Goal: Information Seeking & Learning: Learn about a topic

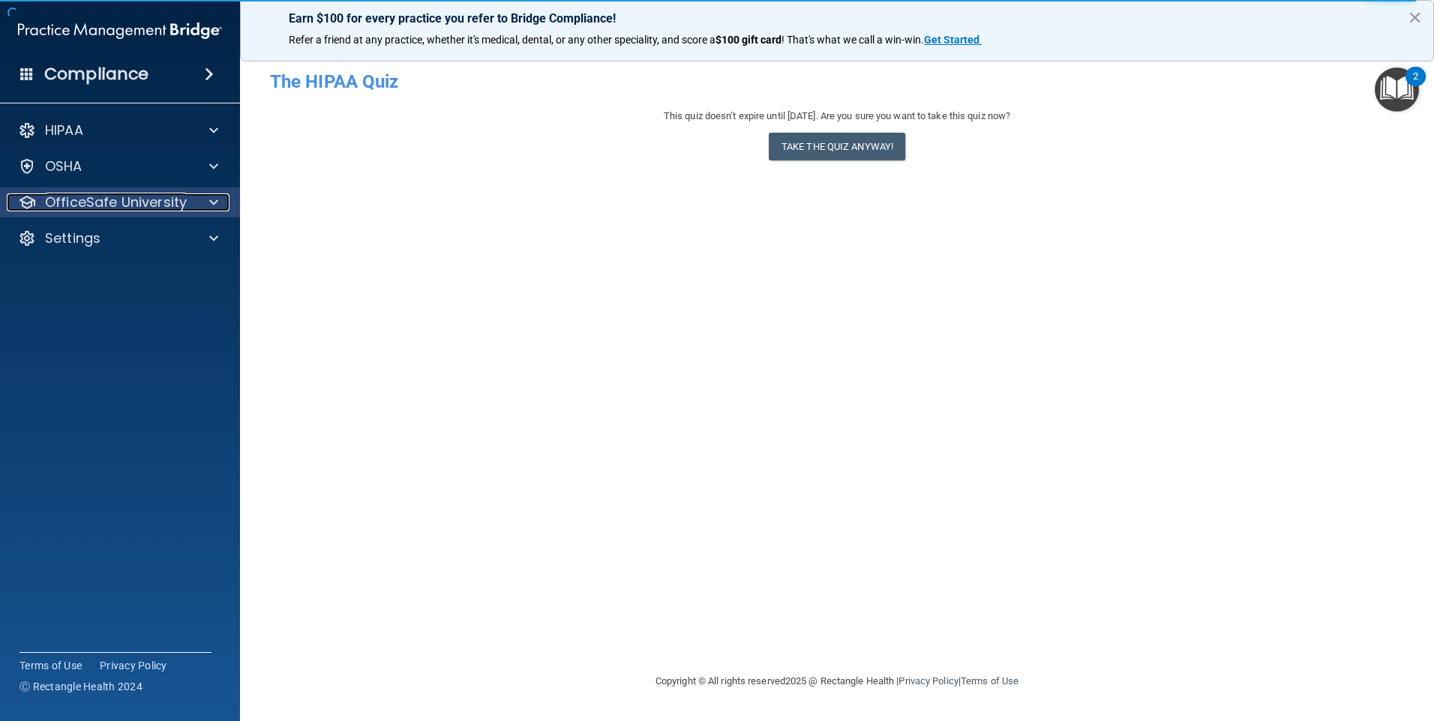
click at [215, 206] on span at bounding box center [213, 202] width 9 height 18
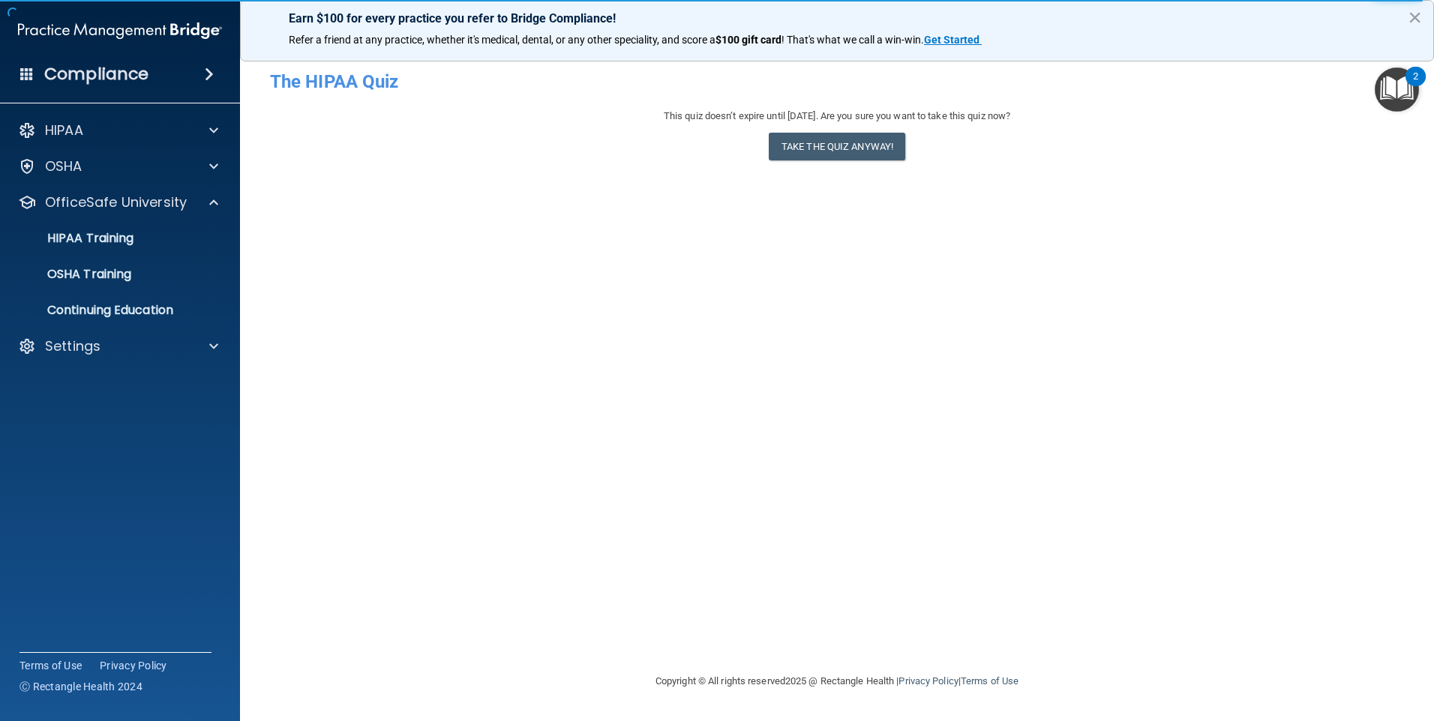
click at [130, 220] on ul "HIPAA Training OSHA Training Continuing Education" at bounding box center [120, 271] width 271 height 108
click at [125, 232] on p "HIPAA Training" at bounding box center [72, 238] width 124 height 15
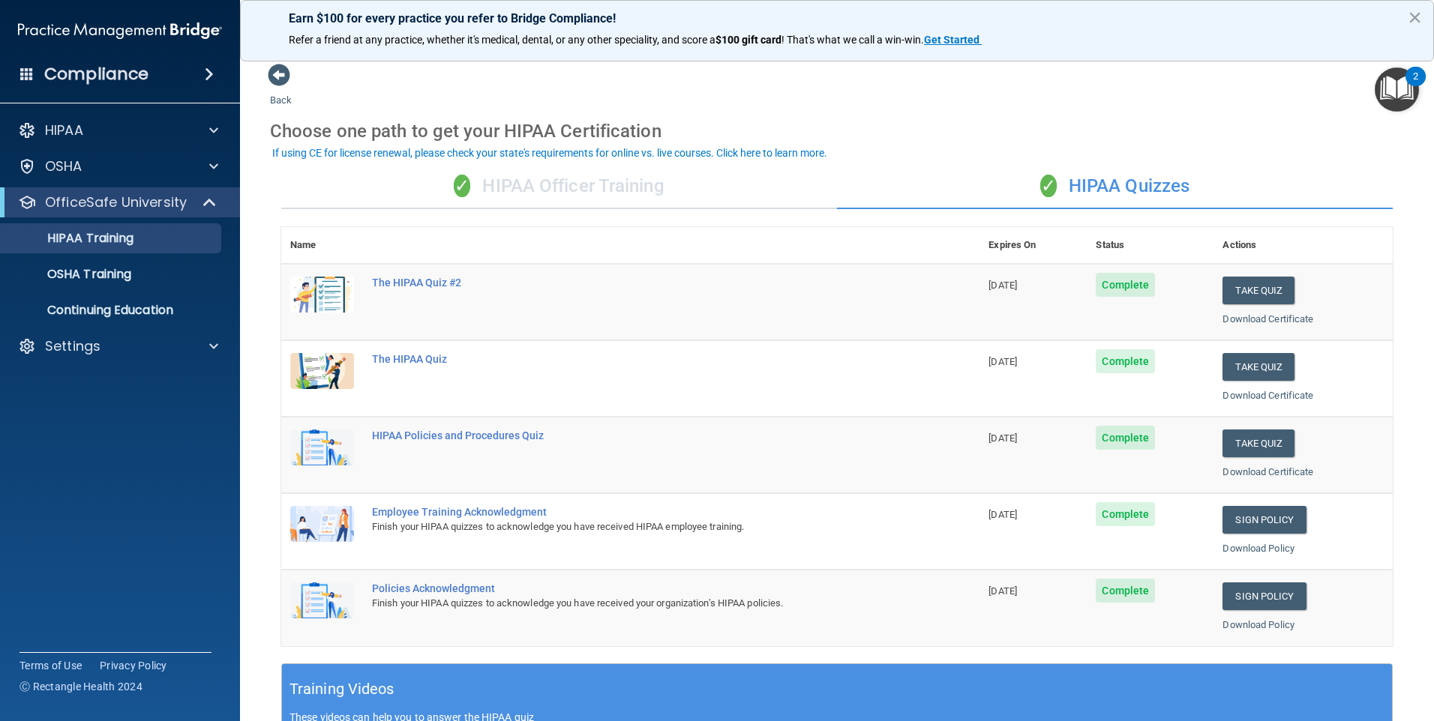
click at [597, 197] on div "✓ HIPAA Officer Training" at bounding box center [559, 186] width 556 height 45
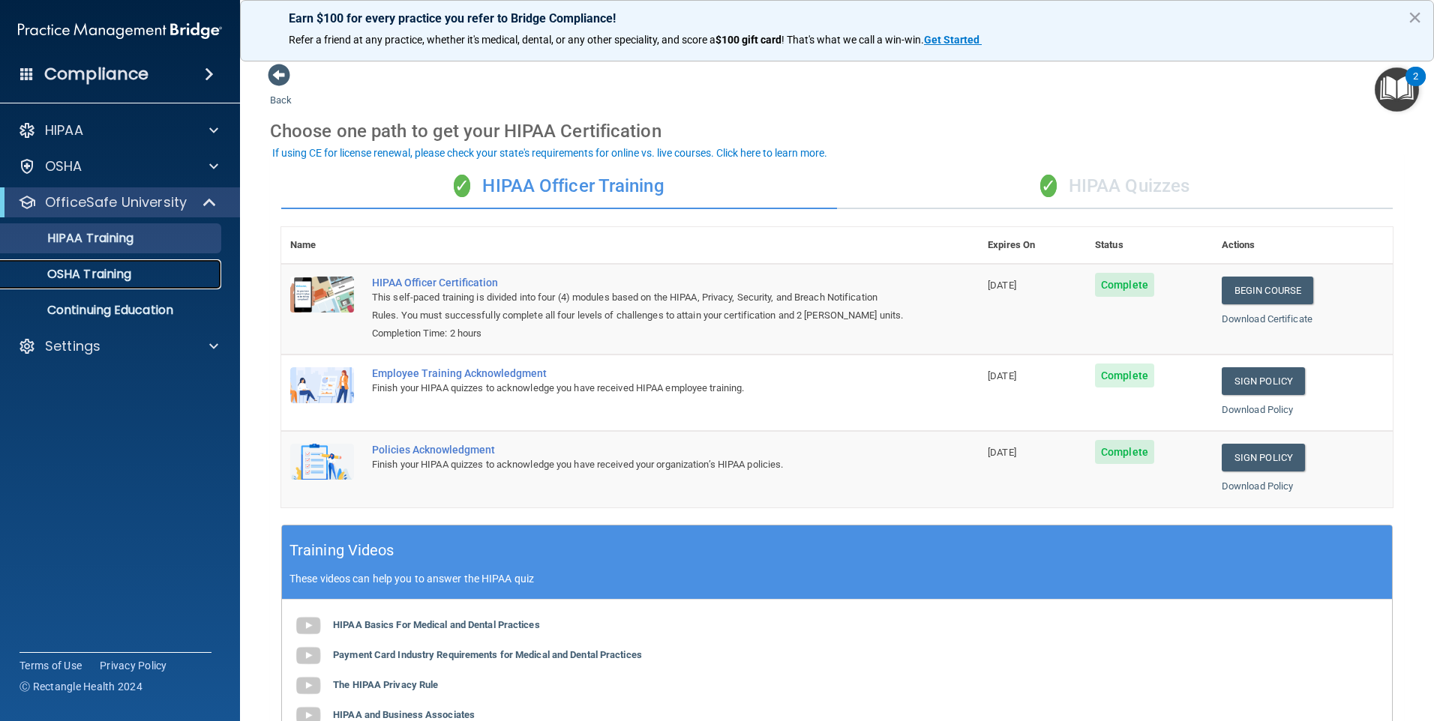
click at [110, 265] on link "OSHA Training" at bounding box center [103, 274] width 236 height 30
